Goal: Information Seeking & Learning: Stay updated

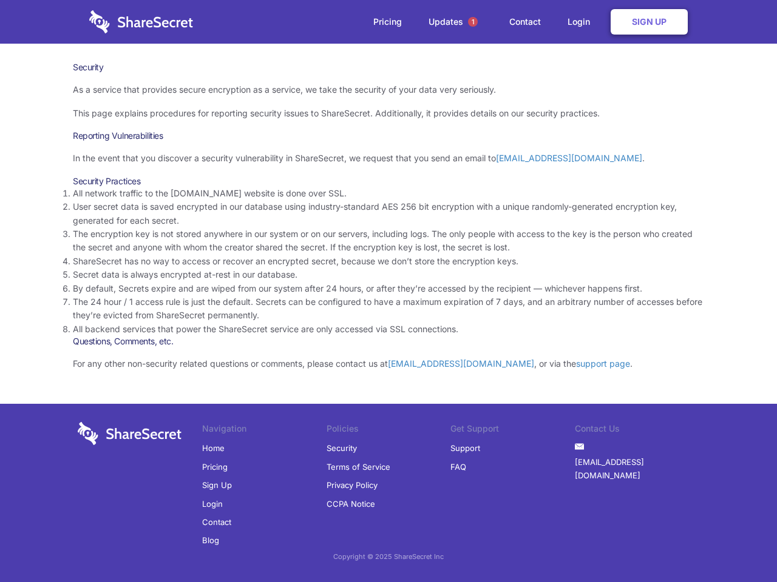
click at [388, 291] on li "By default, Secrets expire and are wiped from our system after 24 hours, or aft…" at bounding box center [388, 288] width 631 height 13
click at [473, 22] on span "1" at bounding box center [473, 22] width 10 height 10
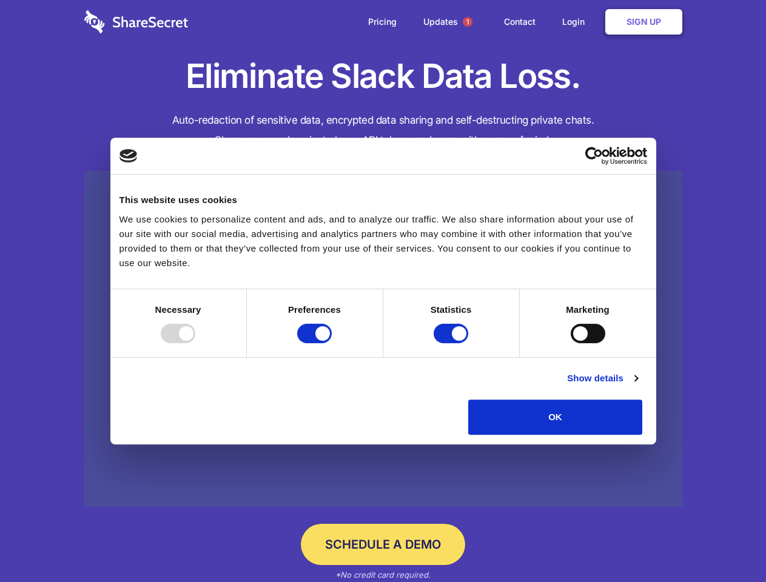
click at [195, 343] on div at bounding box center [178, 333] width 35 height 19
click at [332, 343] on input "Preferences" at bounding box center [314, 333] width 35 height 19
checkbox input "false"
click at [453, 343] on input "Statistics" at bounding box center [451, 333] width 35 height 19
checkbox input "false"
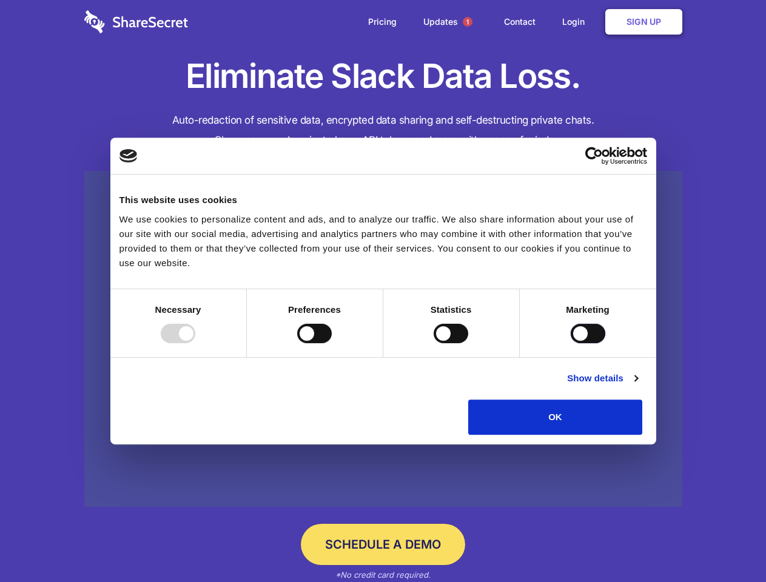
click at [571, 343] on input "Marketing" at bounding box center [588, 333] width 35 height 19
checkbox input "true"
click at [638, 386] on link "Show details" at bounding box center [602, 378] width 70 height 15
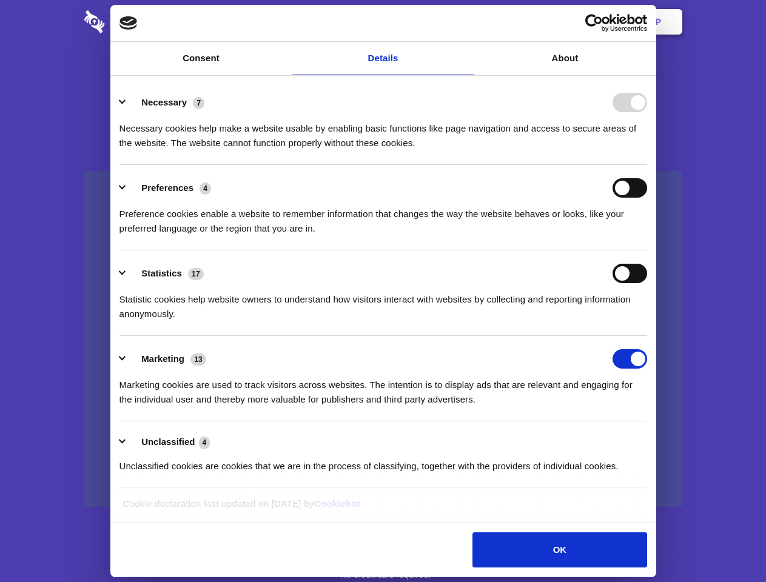
click at [647, 150] on div "Necessary 7 Necessary cookies help make a website usable by enabling basic func…" at bounding box center [384, 122] width 528 height 58
click at [467, 22] on span "1" at bounding box center [468, 22] width 10 height 10
